Goal: Find specific page/section: Find specific page/section

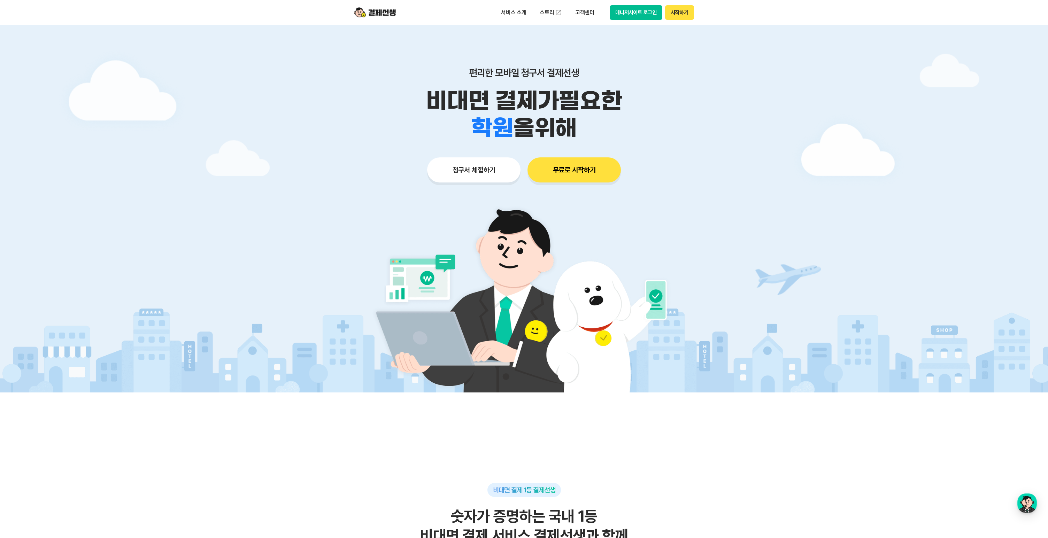
click at [292, 30] on div at bounding box center [524, 209] width 1048 height 368
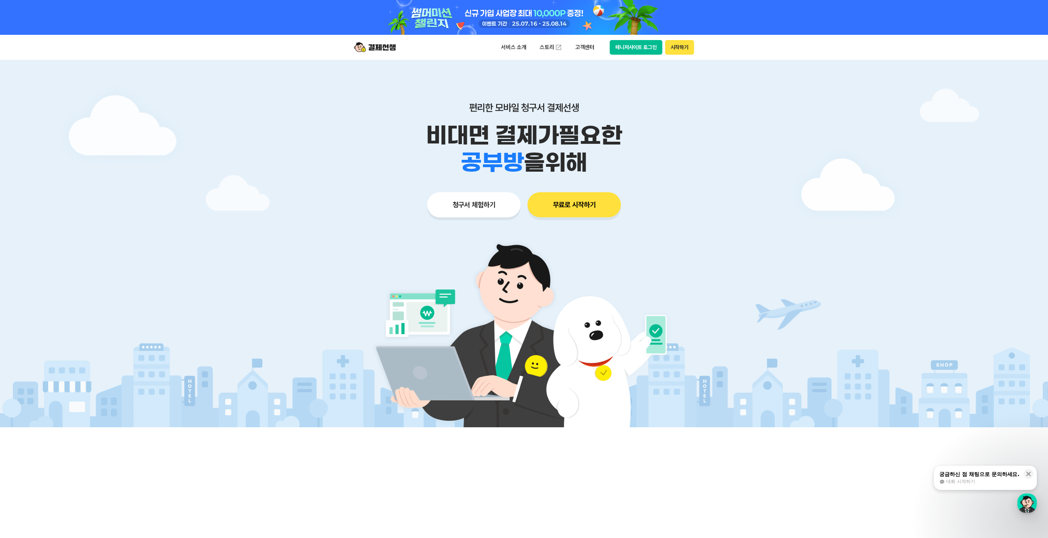
click at [452, 18] on div at bounding box center [524, 17] width 357 height 35
